Goal: Task Accomplishment & Management: Manage account settings

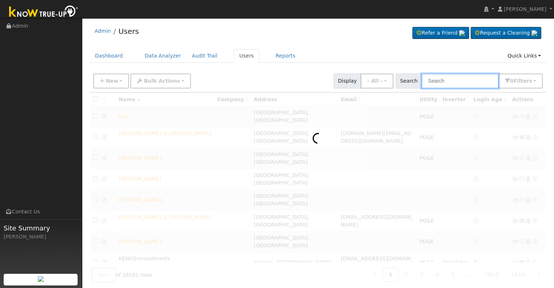
click at [469, 79] on input "text" at bounding box center [459, 81] width 77 height 15
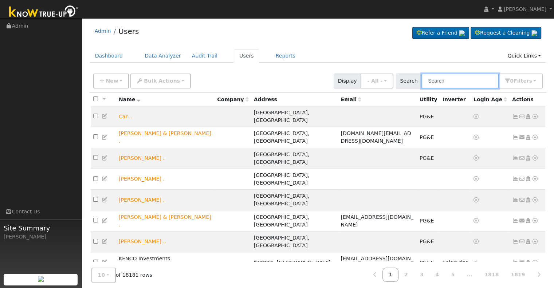
paste input "[PERSON_NAME] & [PERSON_NAME]"
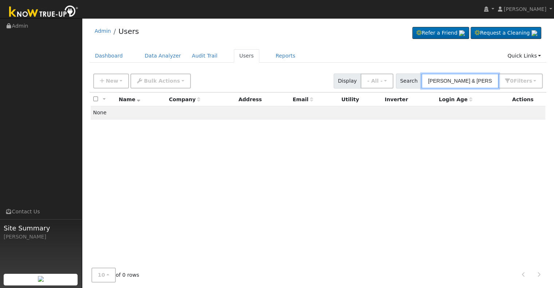
click at [470, 79] on input "[PERSON_NAME] & [PERSON_NAME]" at bounding box center [459, 81] width 77 height 15
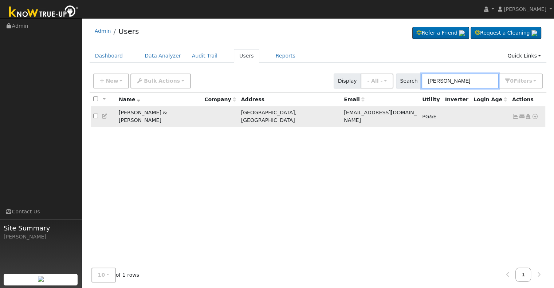
type input "[PERSON_NAME]"
click at [514, 114] on icon at bounding box center [515, 116] width 7 height 5
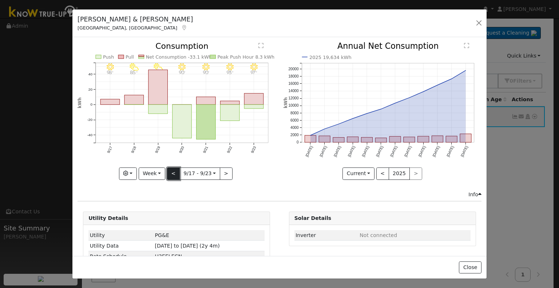
click at [169, 173] on button "<" at bounding box center [173, 173] width 13 height 12
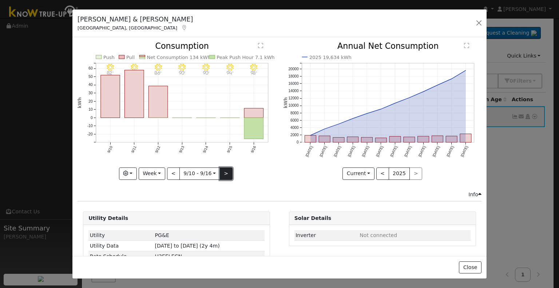
click at [224, 168] on button ">" at bounding box center [226, 173] width 13 height 12
type input "[DATE]"
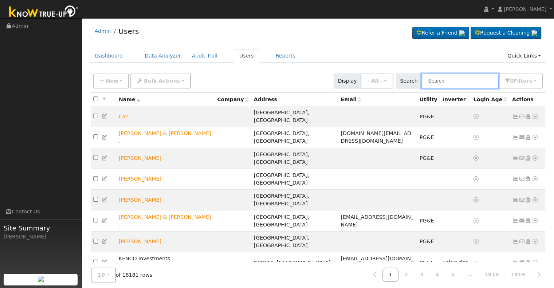
click at [462, 83] on input "text" at bounding box center [459, 81] width 77 height 15
paste input "Daniel and Stephanie Barragan"
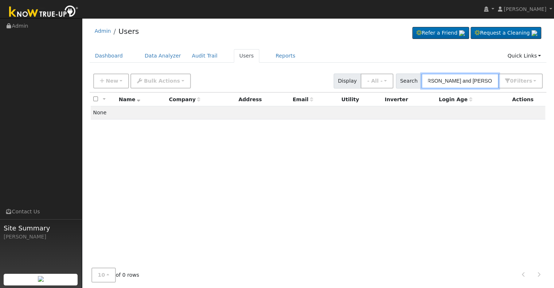
click at [473, 80] on input "Daniel and Stephanie Barragan" at bounding box center [459, 81] width 77 height 15
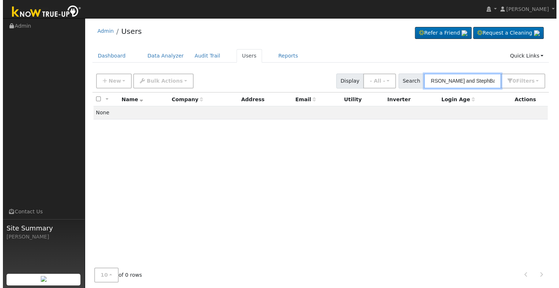
scroll to position [0, 0]
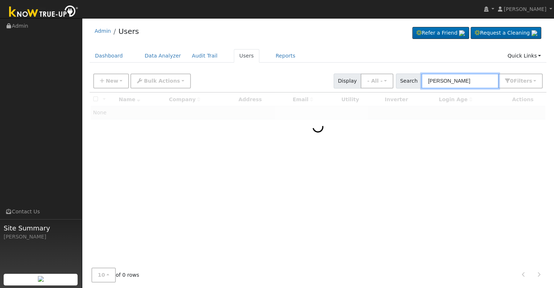
type input "Barragan"
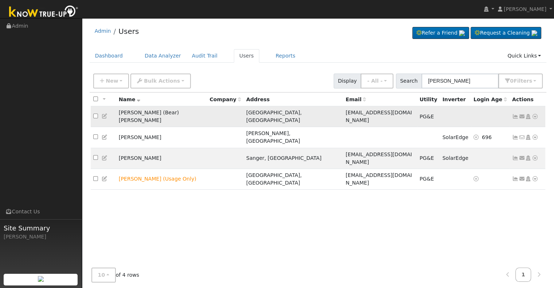
click at [515, 114] on icon at bounding box center [515, 116] width 7 height 5
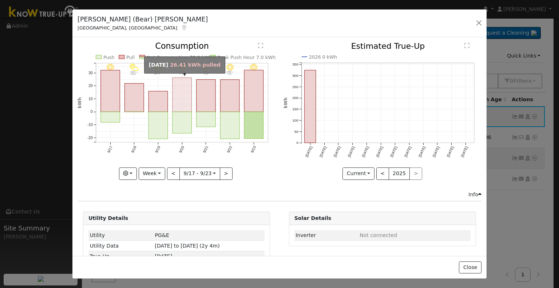
click at [176, 103] on rect "onclick=""" at bounding box center [182, 95] width 19 height 34
type input "2025-09-20"
